Goal: Information Seeking & Learning: Learn about a topic

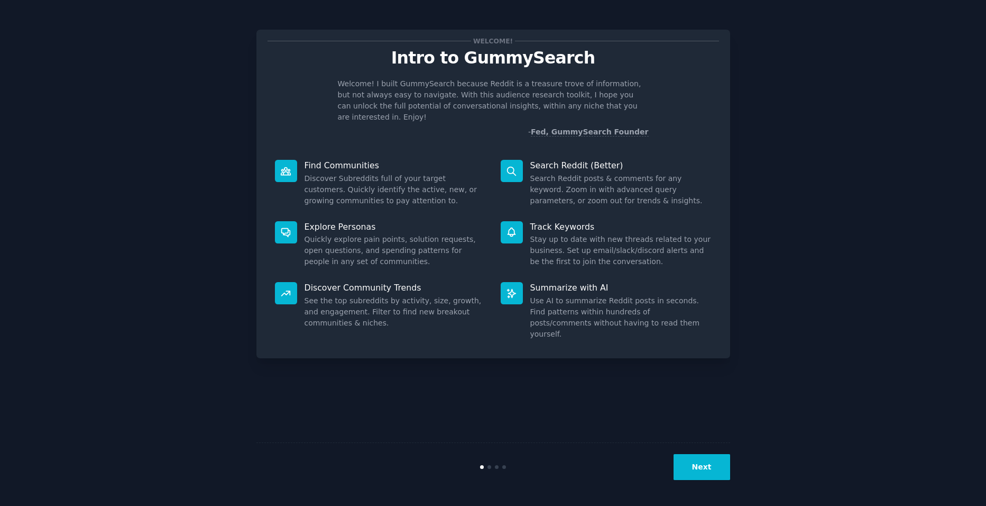
click at [395, 160] on div "Find Communities Discover Subreddits full of your target customers. Quickly ide…" at bounding box center [381, 182] width 226 height 61
click at [697, 469] on button "Next" at bounding box center [702, 467] width 57 height 26
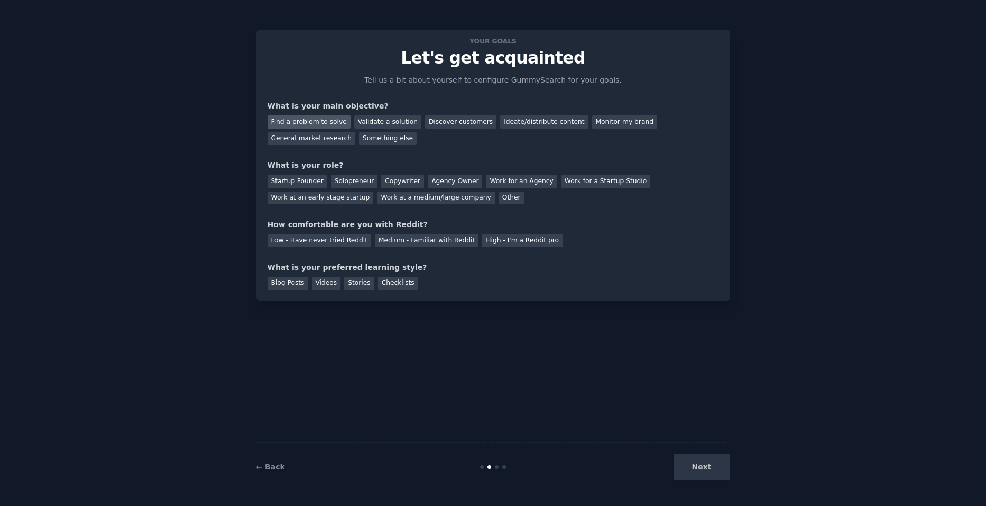
click at [310, 121] on div "Find a problem to solve" at bounding box center [309, 121] width 83 height 13
click at [374, 121] on div "Validate a solution" at bounding box center [387, 121] width 67 height 13
click at [310, 121] on div "Find a problem to solve" at bounding box center [309, 121] width 83 height 13
click at [298, 183] on div "Startup Founder" at bounding box center [298, 181] width 60 height 13
click at [435, 185] on div "Agency Owner" at bounding box center [455, 181] width 54 height 13
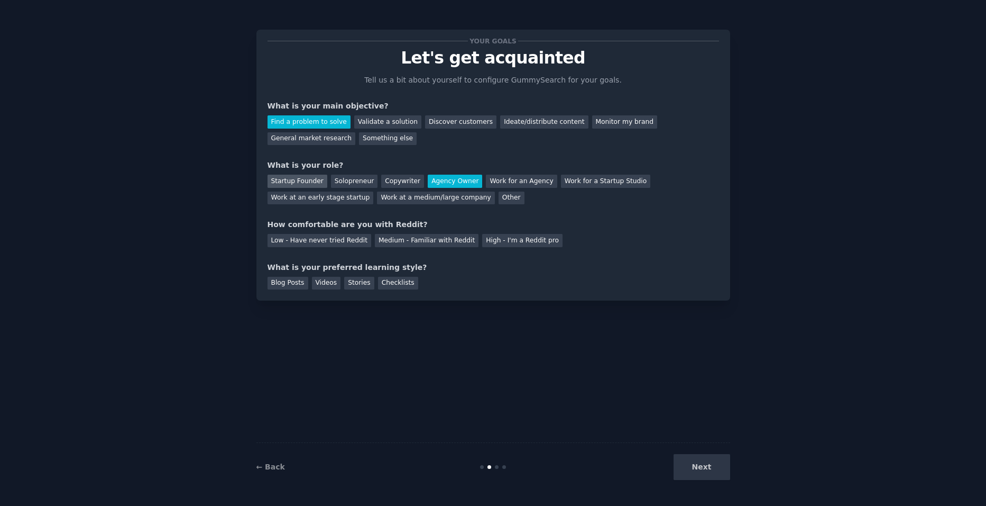
click at [290, 185] on div "Startup Founder" at bounding box center [298, 181] width 60 height 13
click at [488, 240] on div "High - I'm a Reddit pro" at bounding box center [522, 240] width 80 height 13
click at [354, 284] on div "Stories" at bounding box center [359, 283] width 30 height 13
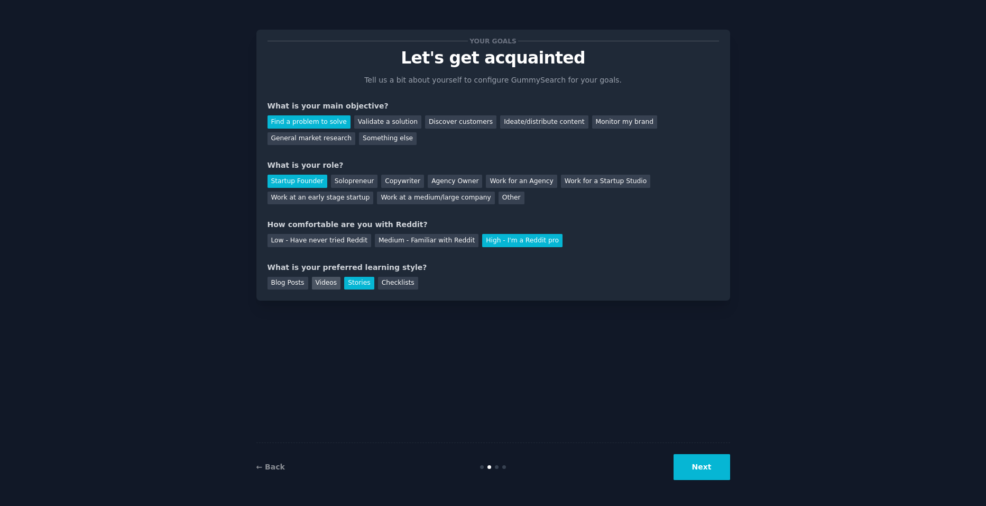
click at [326, 284] on div "Videos" at bounding box center [326, 283] width 29 height 13
click at [356, 280] on div "Stories" at bounding box center [359, 283] width 30 height 13
click at [282, 286] on div "Blog Posts" at bounding box center [288, 283] width 41 height 13
click at [713, 469] on button "Next" at bounding box center [702, 467] width 57 height 26
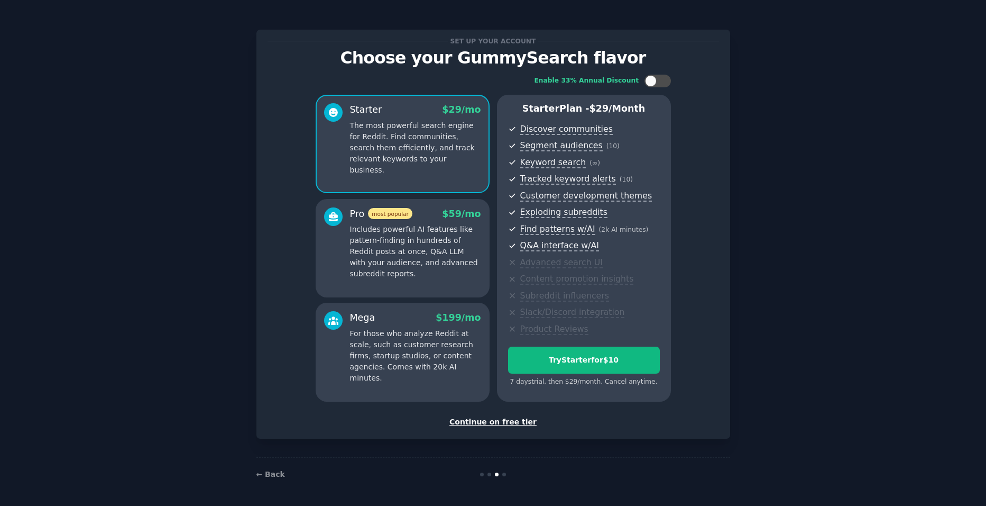
click at [495, 423] on div "Continue on free tier" at bounding box center [494, 421] width 452 height 11
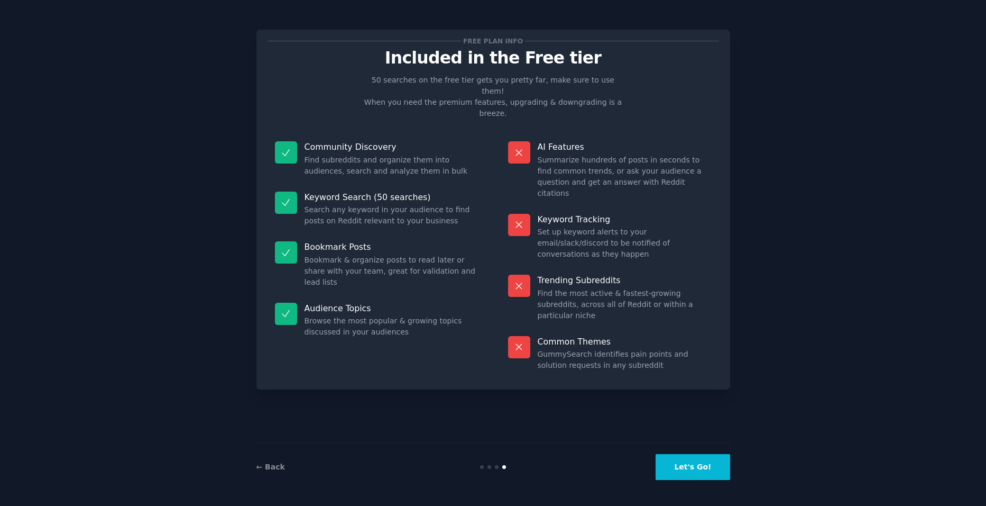
click at [704, 464] on button "Let's Go!" at bounding box center [693, 467] width 74 height 26
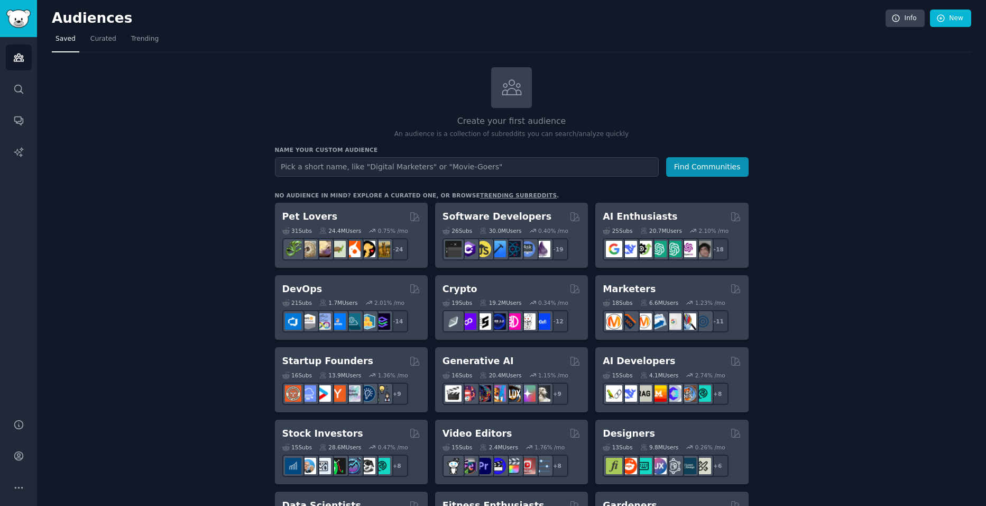
click at [408, 171] on input "text" at bounding box center [467, 167] width 384 height 20
click at [645, 228] on div "20.7M Users" at bounding box center [661, 230] width 42 height 7
